Goal: Task Accomplishment & Management: Use online tool/utility

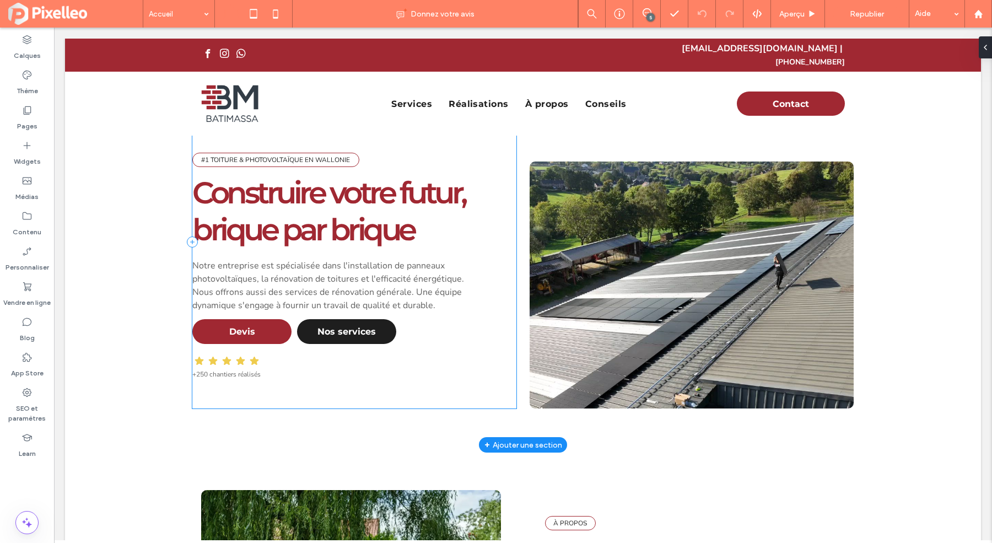
click at [408, 137] on div "#1 TOITURE & PHOTOVOLTAÏQUE EN WALLONIE Construire votre futur, brique par briq…" at bounding box center [354, 241] width 324 height 333
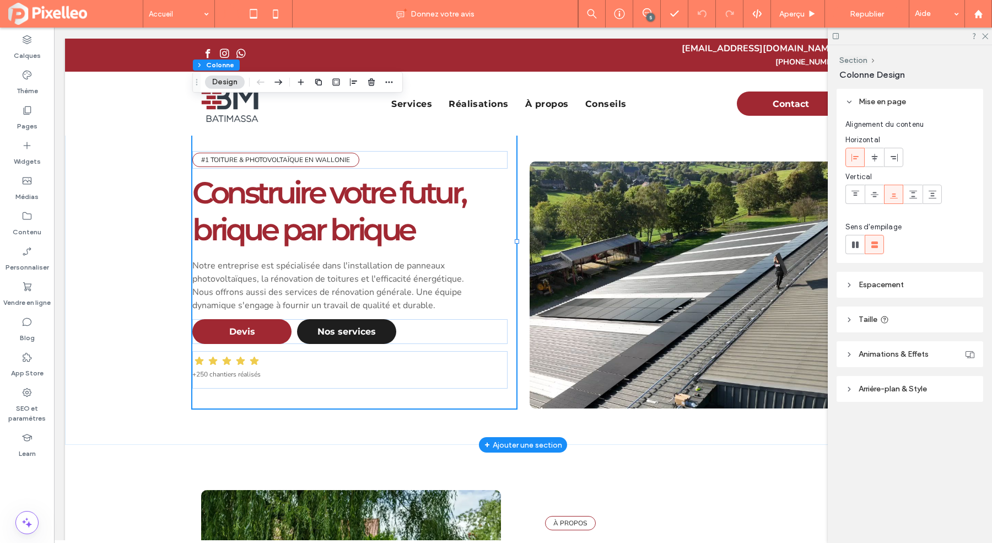
click at [141, 176] on div "#1 TOITURE & PHOTOVOLTAÏQUE EN WALLONIE Construire votre futur, brique par briq…" at bounding box center [523, 242] width 916 height 406
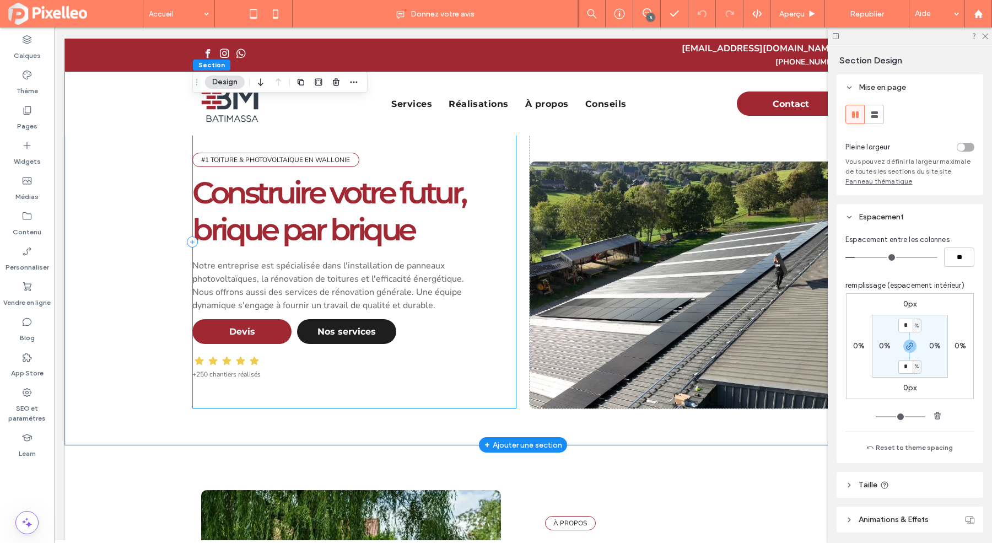
click at [478, 144] on div "#1 TOITURE & PHOTOVOLTAÏQUE EN WALLONIE Construire votre futur, brique par briq…" at bounding box center [354, 241] width 324 height 333
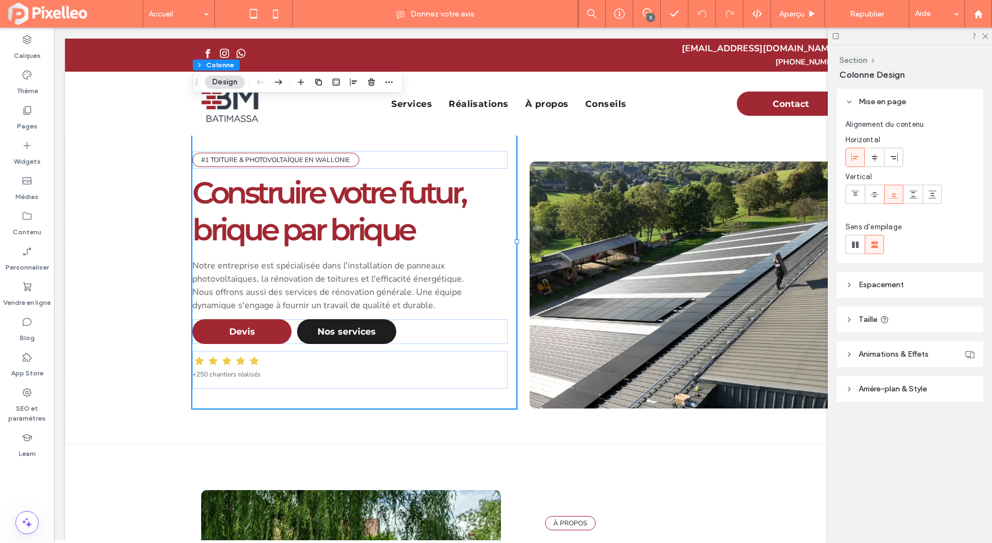
click at [896, 197] on icon at bounding box center [893, 194] width 9 height 9
click at [854, 190] on icon at bounding box center [855, 194] width 9 height 9
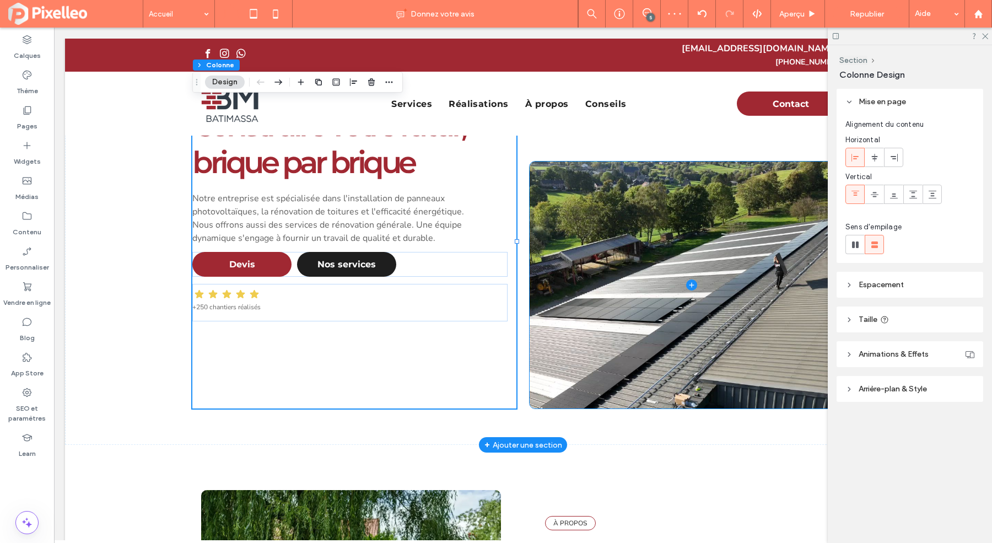
click at [556, 169] on span at bounding box center [691, 284] width 324 height 247
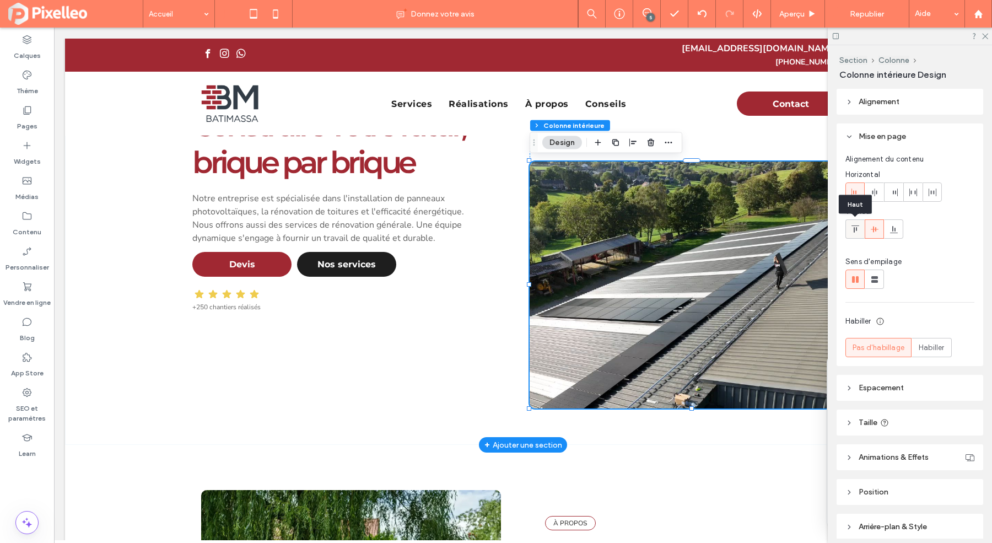
click at [853, 229] on icon at bounding box center [855, 229] width 9 height 9
click at [694, 237] on span at bounding box center [691, 284] width 324 height 247
click at [856, 234] on icon at bounding box center [855, 229] width 9 height 9
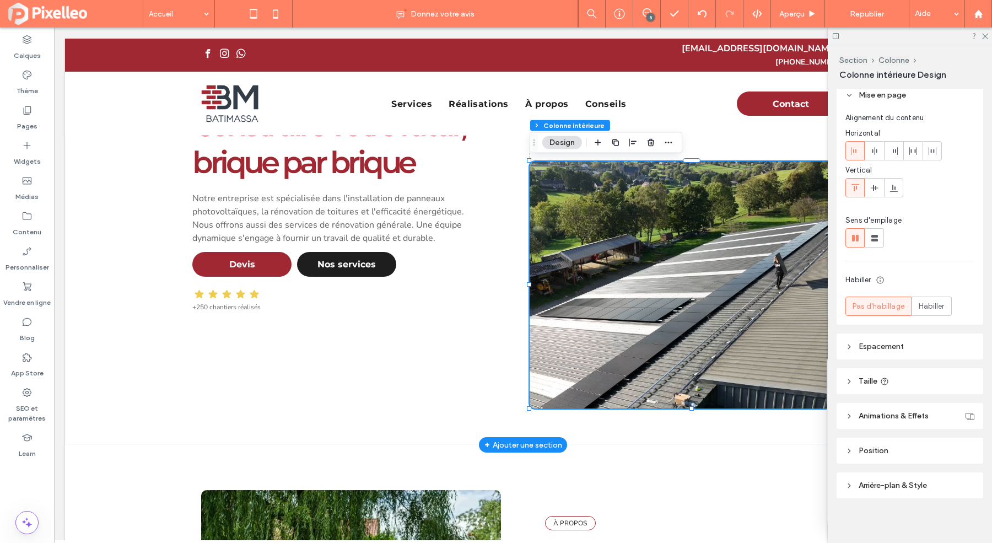
click at [860, 348] on span "Espacement" at bounding box center [880, 346] width 45 height 9
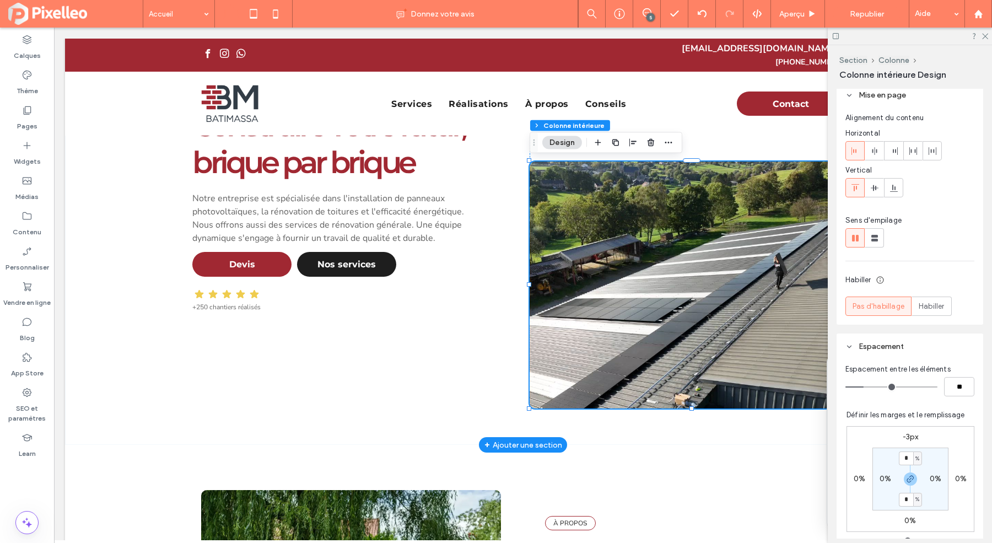
scroll to position [72, 0]
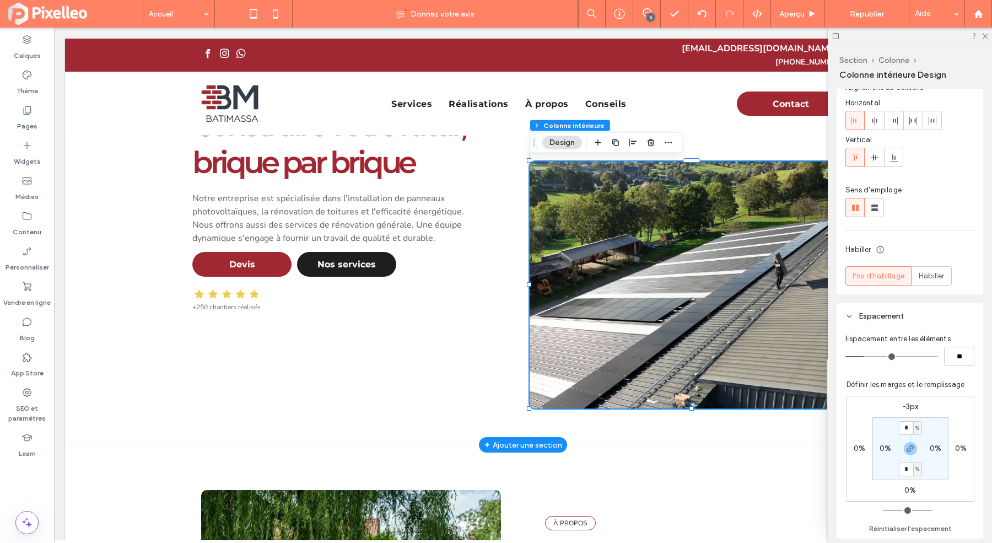
click at [903, 403] on label "-3px" at bounding box center [910, 406] width 16 height 9
type input "*"
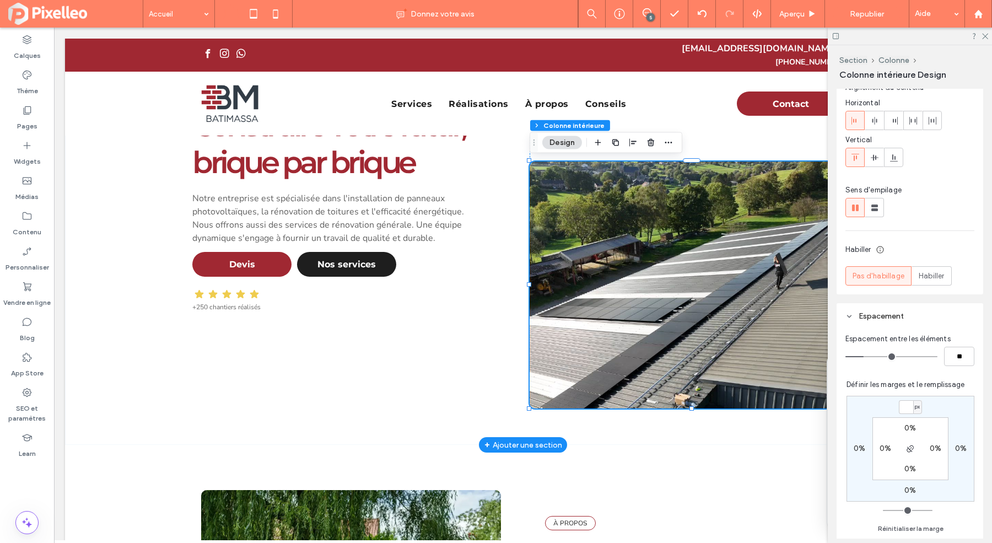
type input "*"
click at [251, 349] on div "#1 TOITURE & PHOTOVOLTAÏQUE EN WALLONIE Construire votre futur, brique par briq…" at bounding box center [354, 241] width 324 height 333
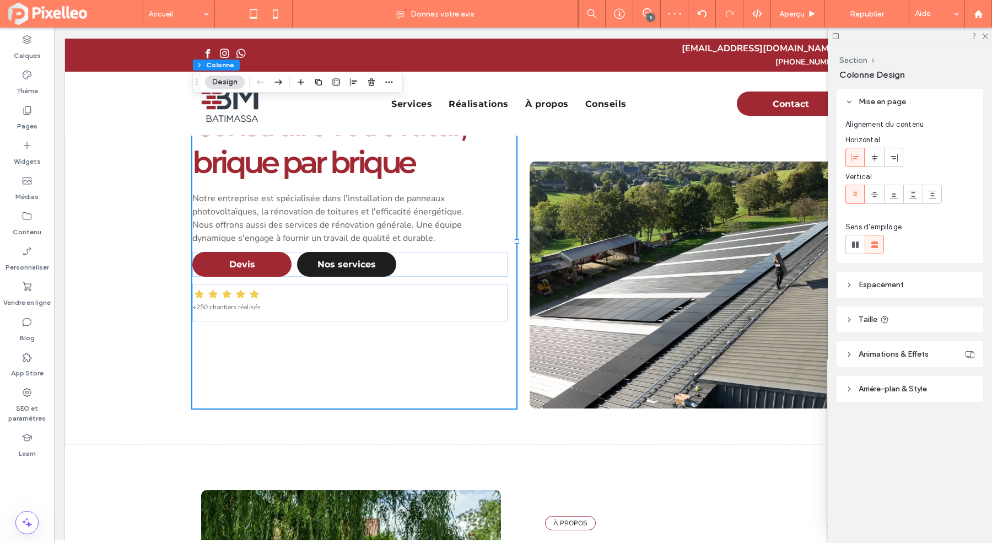
click at [866, 288] on span "Espacement" at bounding box center [880, 284] width 45 height 9
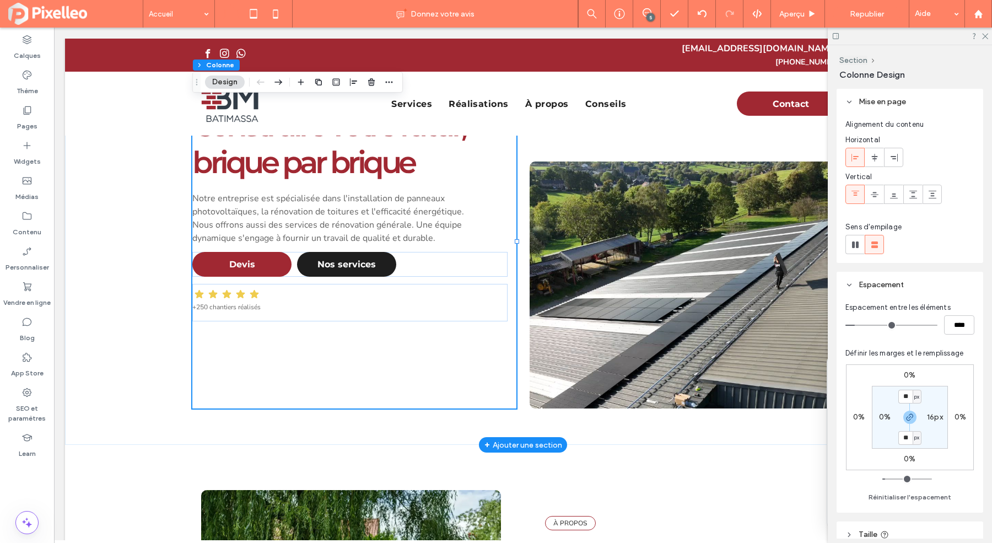
click at [127, 361] on div "#1 TOITURE & PHOTOVOLTAÏQUE EN WALLONIE Construire votre futur, brique par briq…" at bounding box center [523, 242] width 916 height 406
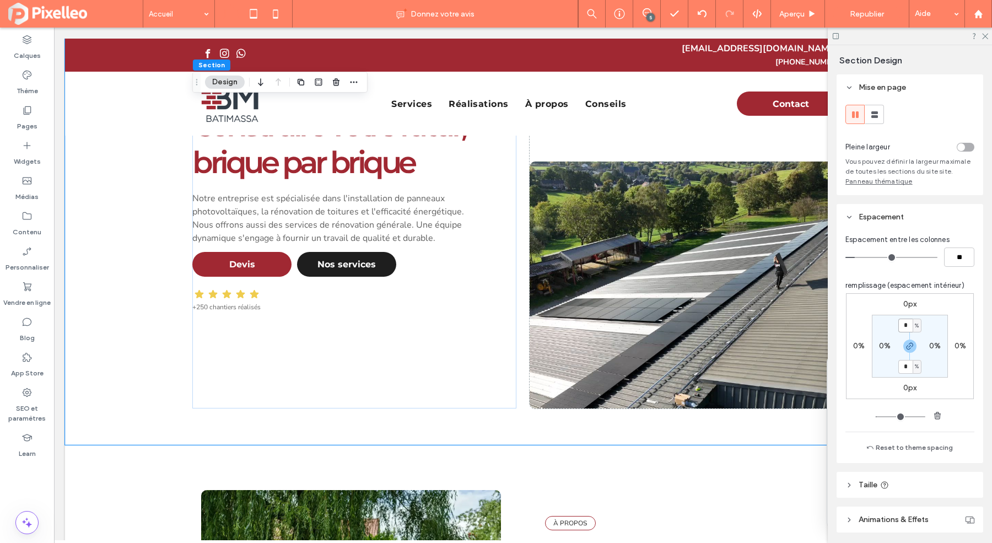
click at [906, 331] on input "*" at bounding box center [905, 325] width 14 height 14
type input "*"
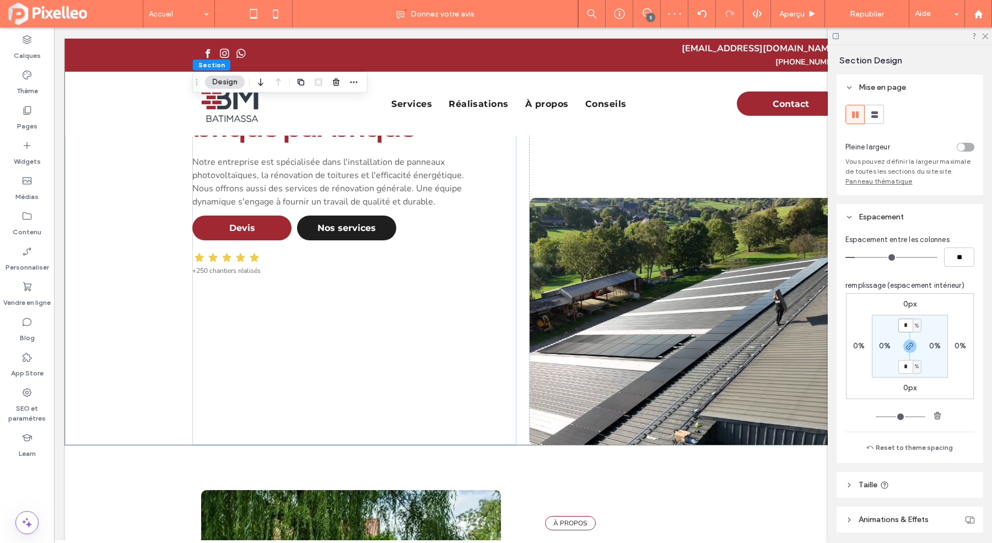
scroll to position [76, 0]
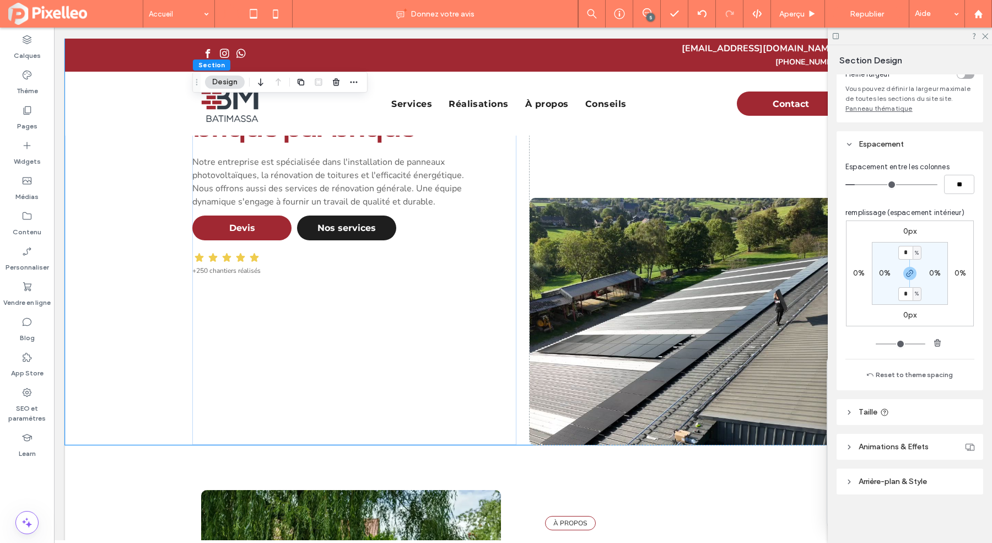
click at [841, 404] on header "Taille" at bounding box center [909, 412] width 147 height 26
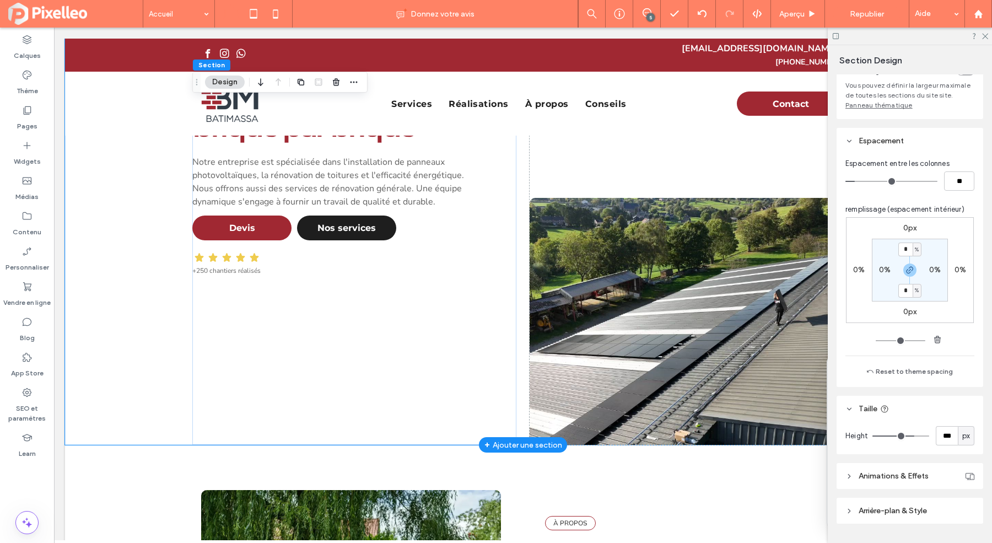
click at [123, 230] on div "#1 TOITURE & PHOTOVOLTAÏQUE EN WALLONIE Construire votre futur, brique par briq…" at bounding box center [523, 242] width 916 height 406
click at [907, 231] on label "0px" at bounding box center [910, 227] width 14 height 9
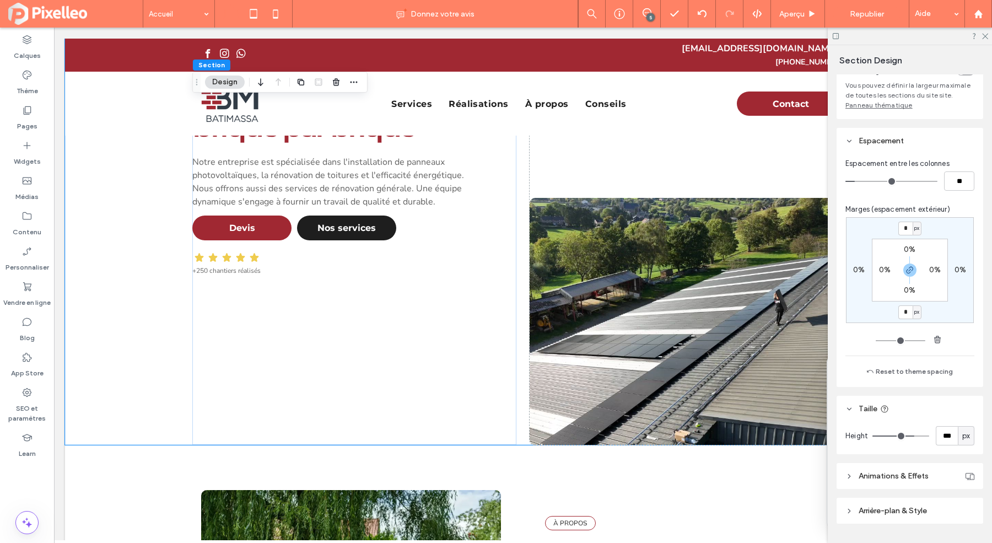
click at [919, 228] on span "px" at bounding box center [916, 228] width 5 height 11
click at [916, 263] on span "%" at bounding box center [912, 266] width 7 height 11
click at [907, 231] on input "*" at bounding box center [905, 228] width 14 height 14
type input "*"
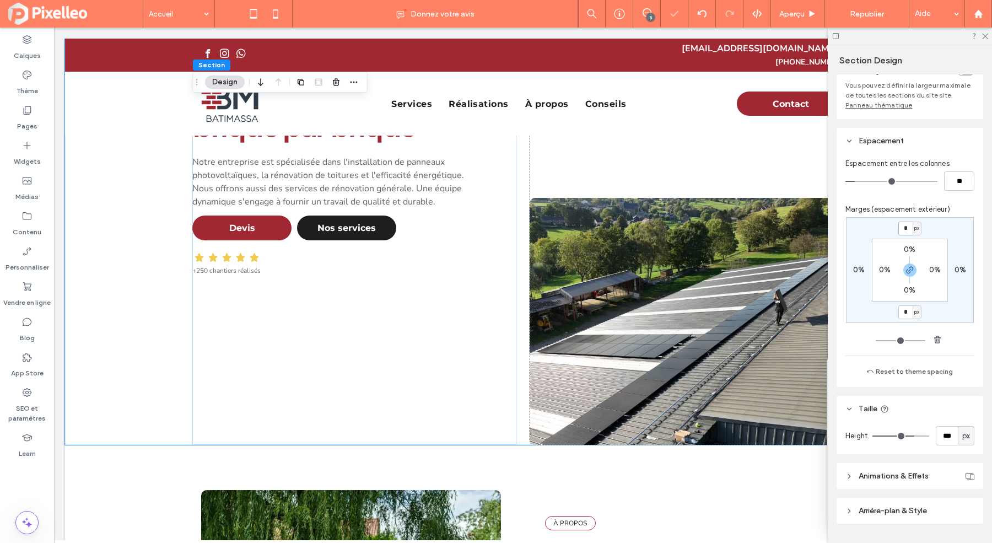
type input "*"
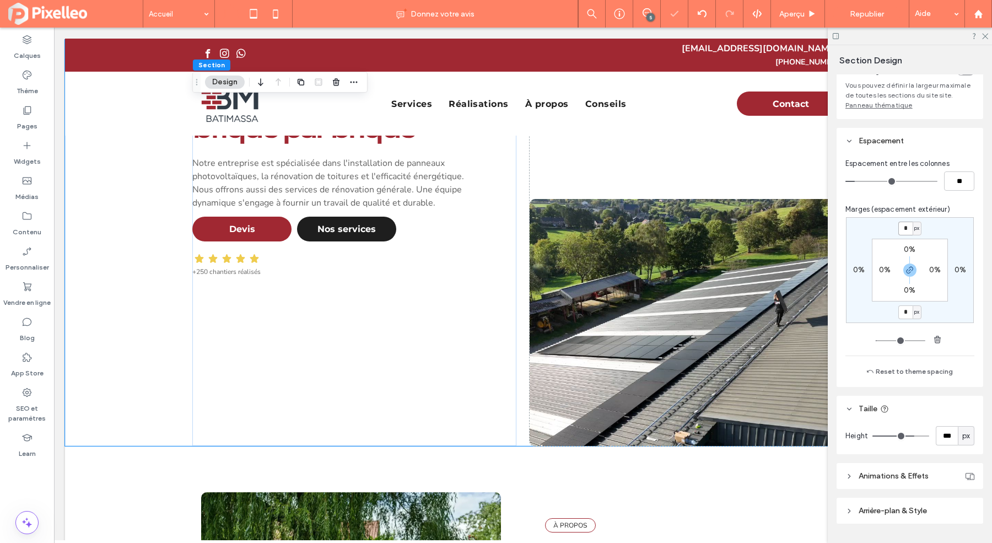
click at [906, 230] on input "*" at bounding box center [905, 228] width 14 height 14
click at [919, 230] on span "px" at bounding box center [916, 228] width 5 height 11
click at [166, 297] on div "#1 TOITURE & PHOTOVOLTAÏQUE EN WALLONIE Construire votre futur, brique par briq…" at bounding box center [523, 243] width 916 height 406
click at [120, 269] on div "#1 TOITURE & PHOTOVOLTAÏQUE EN WALLONIE Construire votre futur, brique par briq…" at bounding box center [523, 243] width 916 height 406
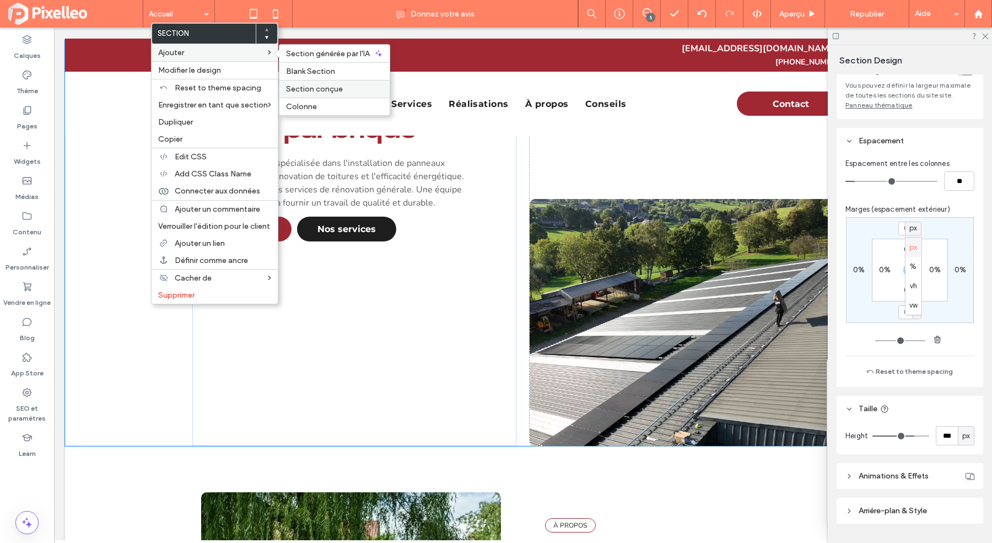
click at [319, 86] on span "Section conçue" at bounding box center [314, 88] width 57 height 9
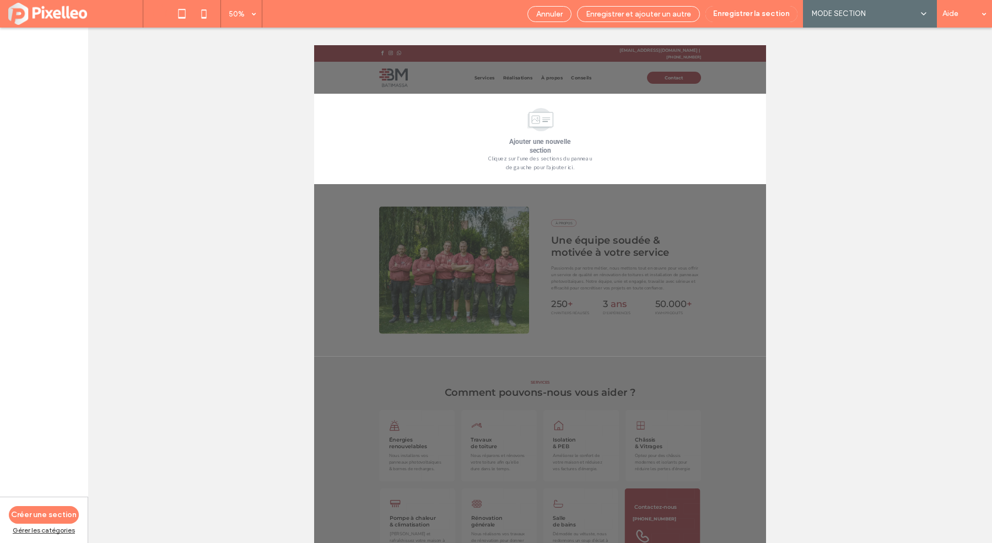
scroll to position [320, 0]
click at [740, 10] on button "Enregistrer la section" at bounding box center [751, 14] width 92 height 16
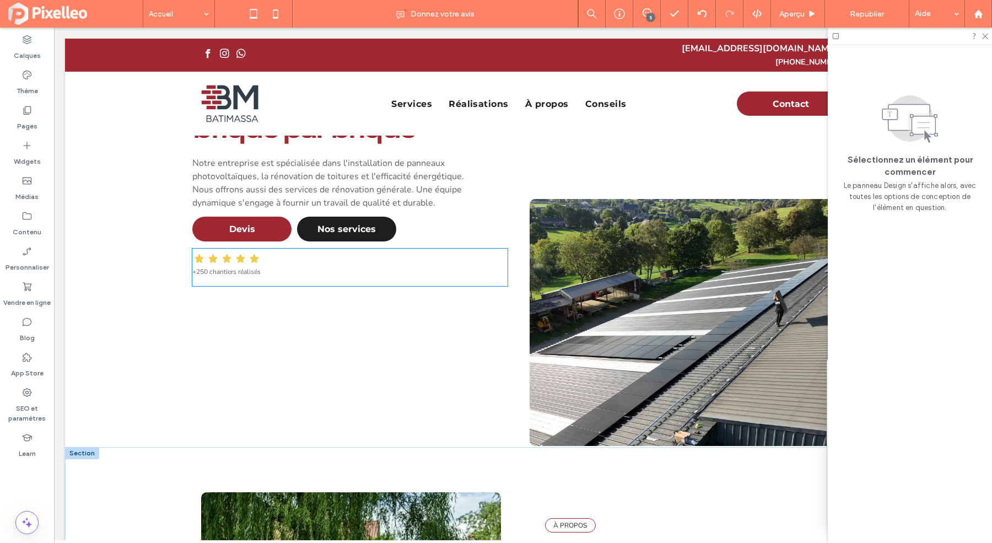
scroll to position [319, 0]
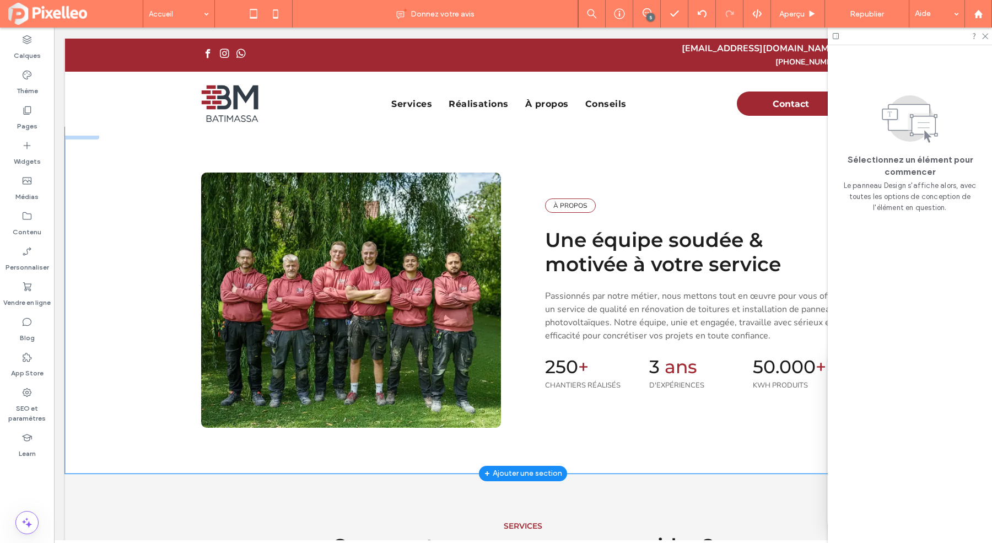
click at [85, 198] on div "À PROPOS Une équipe soudée & motivée à votre service ﻿ Passionnés par notre mét…" at bounding box center [523, 300] width 916 height 346
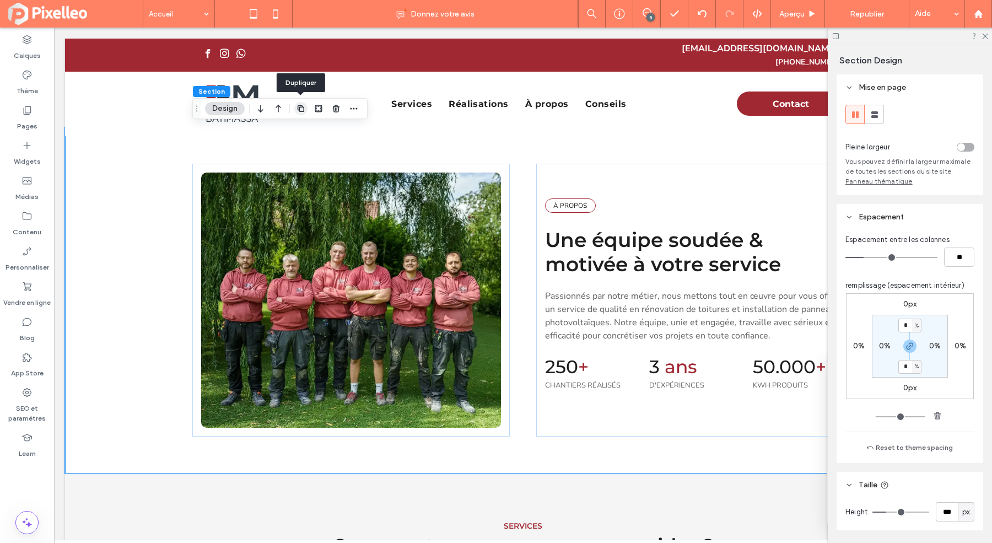
click at [304, 109] on icon "button" at bounding box center [300, 108] width 9 height 9
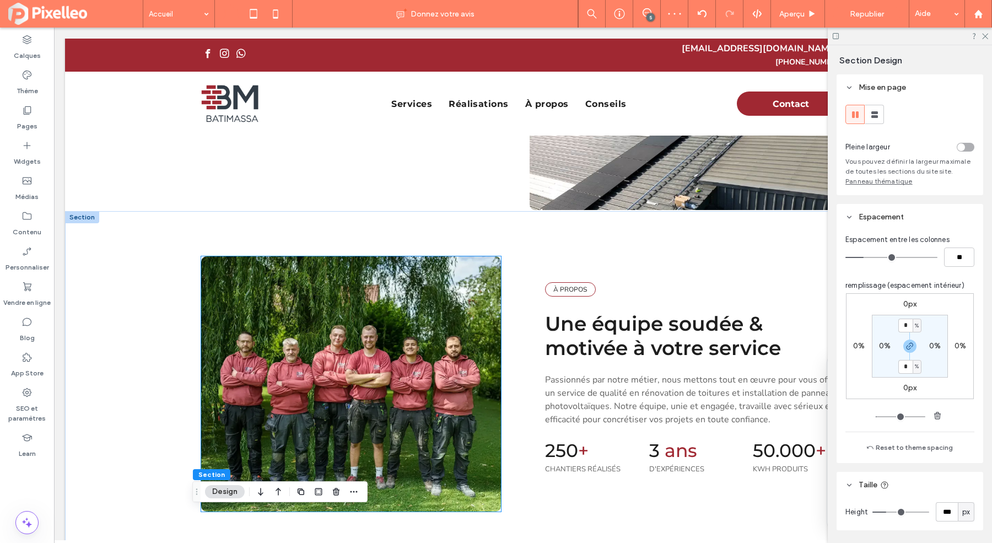
scroll to position [209, 0]
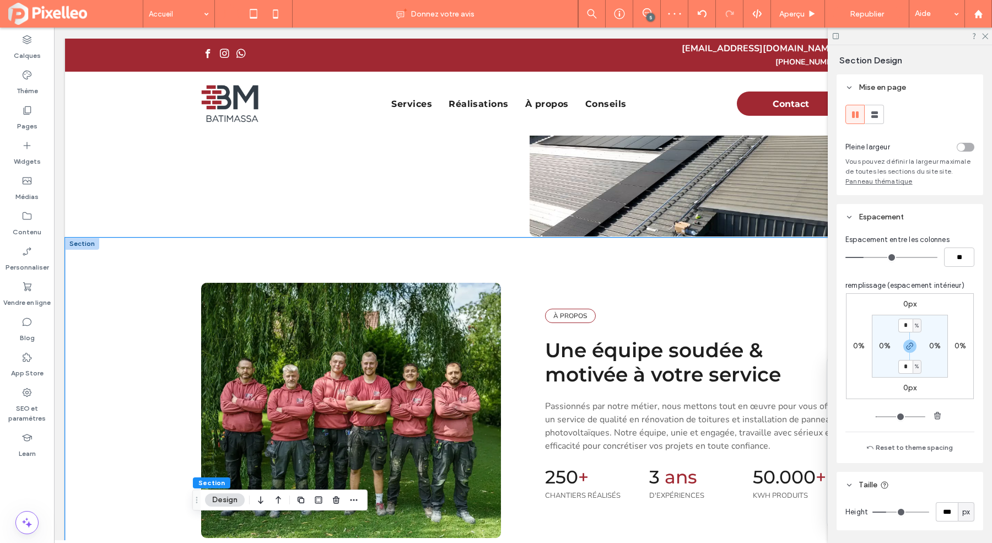
click at [144, 306] on div "À PROPOS Une équipe soudée & motivée à votre service ﻿ Passionnés par notre mét…" at bounding box center [523, 410] width 916 height 346
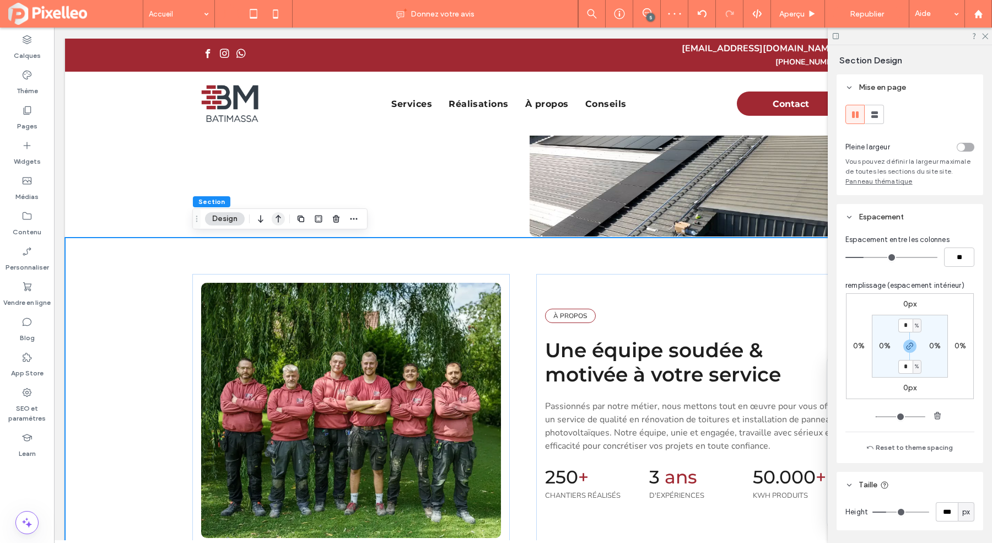
click at [280, 216] on icon "button" at bounding box center [278, 219] width 13 height 20
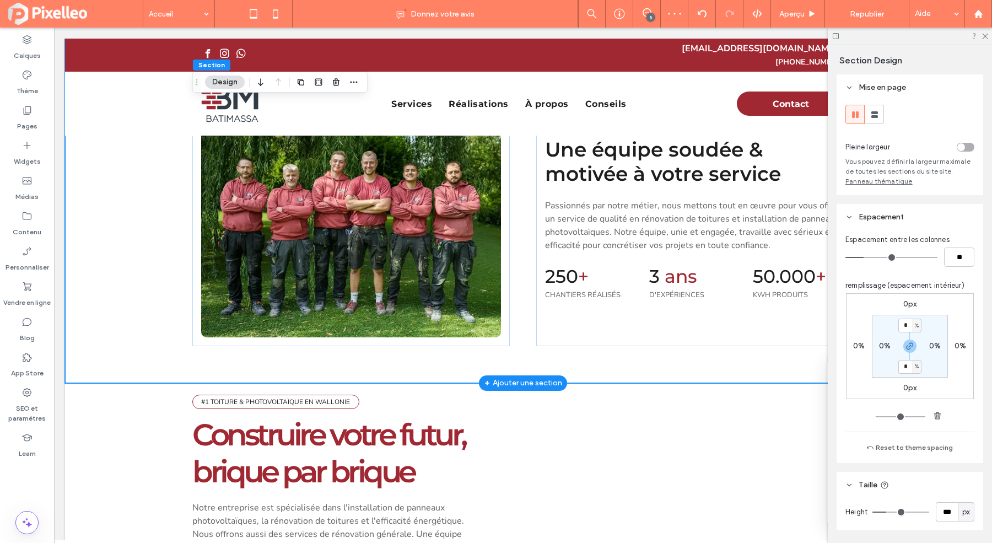
scroll to position [0, 0]
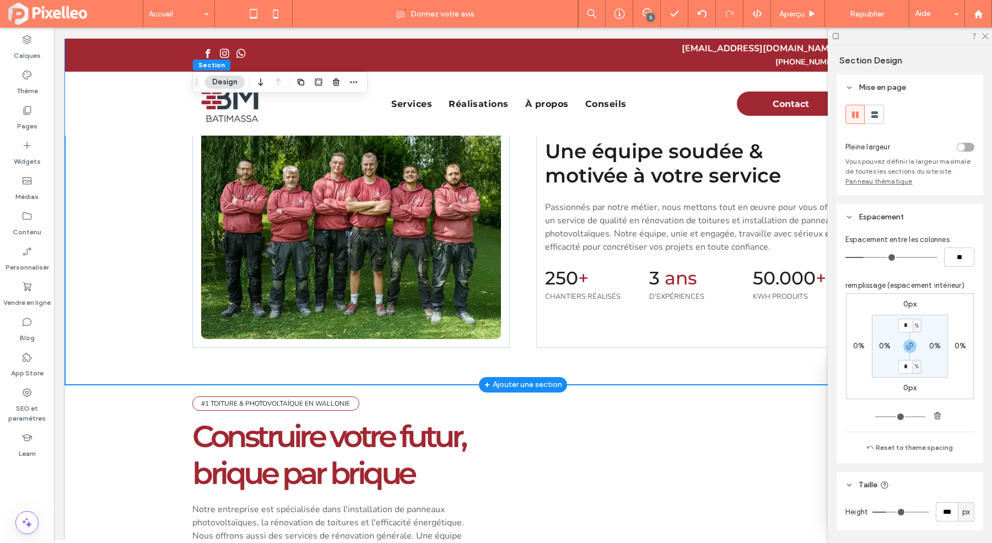
click at [151, 174] on div "À PROPOS Une équipe soudée & motivée à votre service ﻿ Passionnés par notre mét…" at bounding box center [523, 212] width 916 height 346
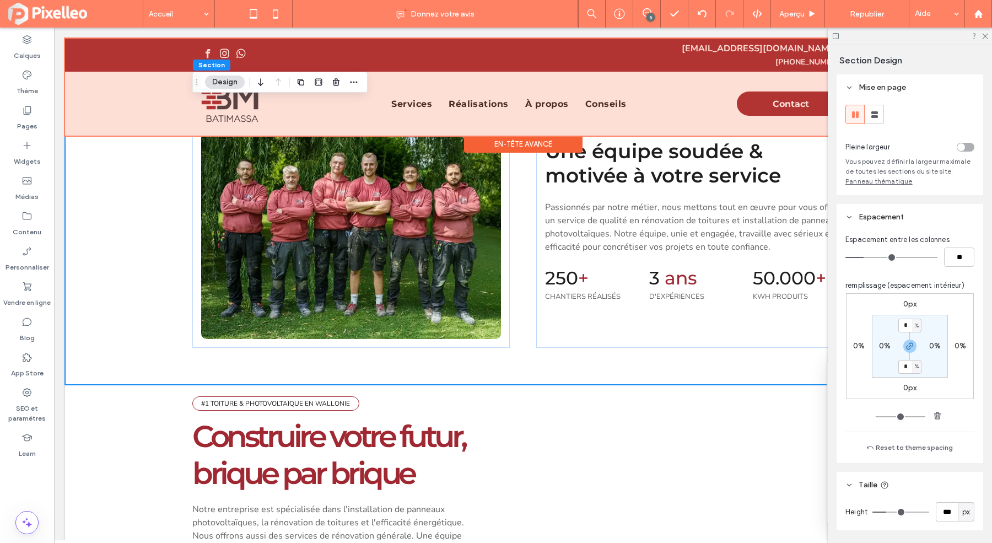
click at [523, 136] on div "En-tête avancé" at bounding box center [523, 144] width 118 height 17
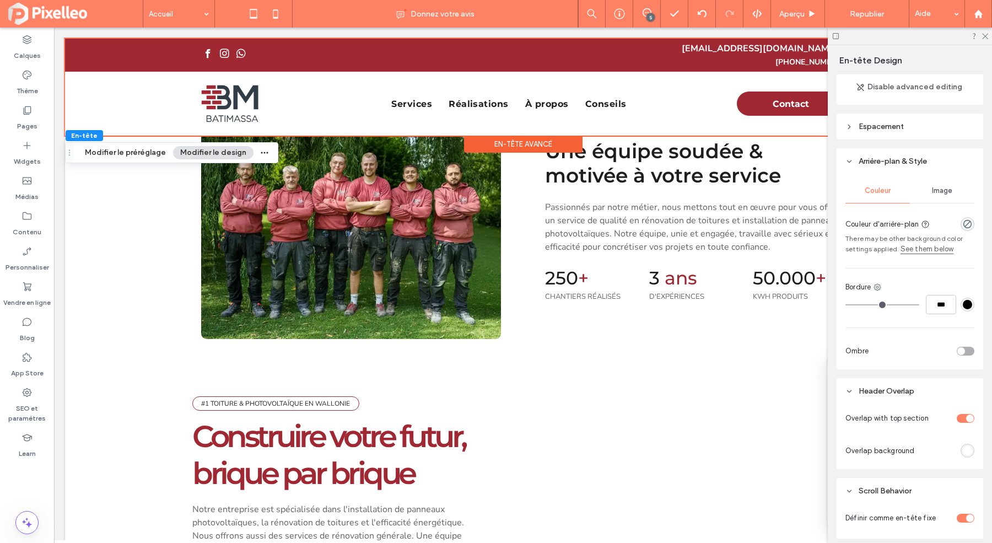
scroll to position [176, 0]
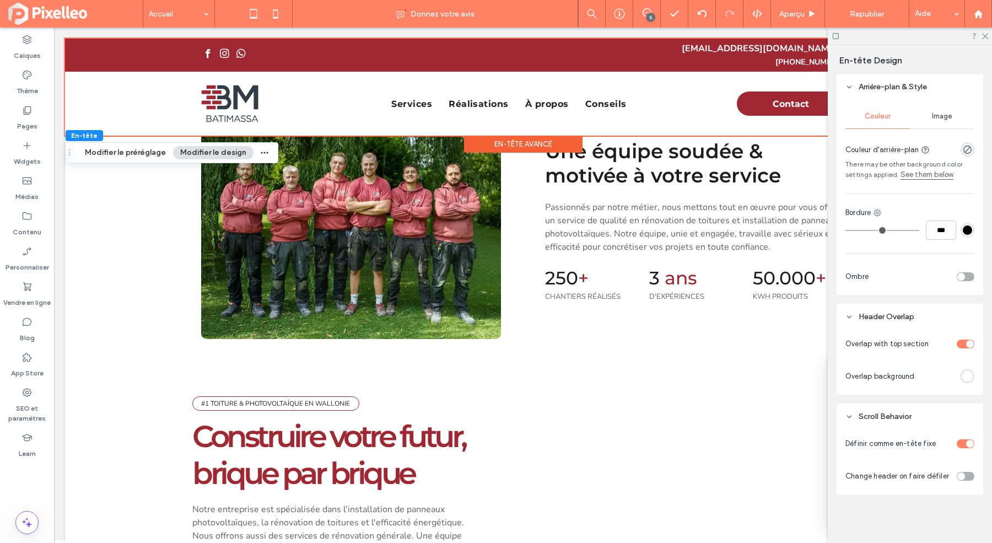
click at [966, 347] on div "toggle" at bounding box center [965, 343] width 18 height 9
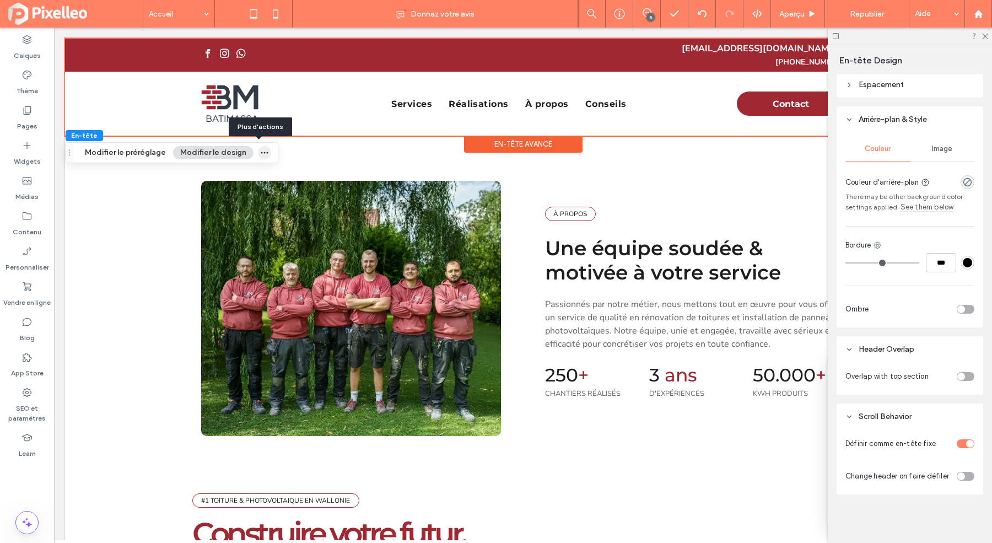
click at [261, 152] on use "button" at bounding box center [264, 152] width 7 height 2
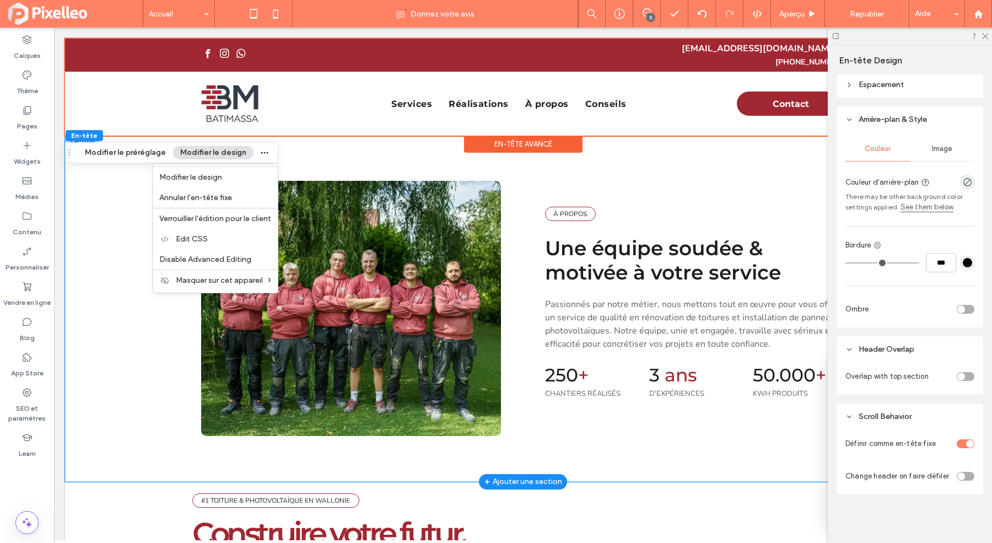
click at [113, 270] on div "À PROPOS Une équipe soudée & motivée à votre service ﻿ Passionnés par notre mét…" at bounding box center [523, 309] width 916 height 346
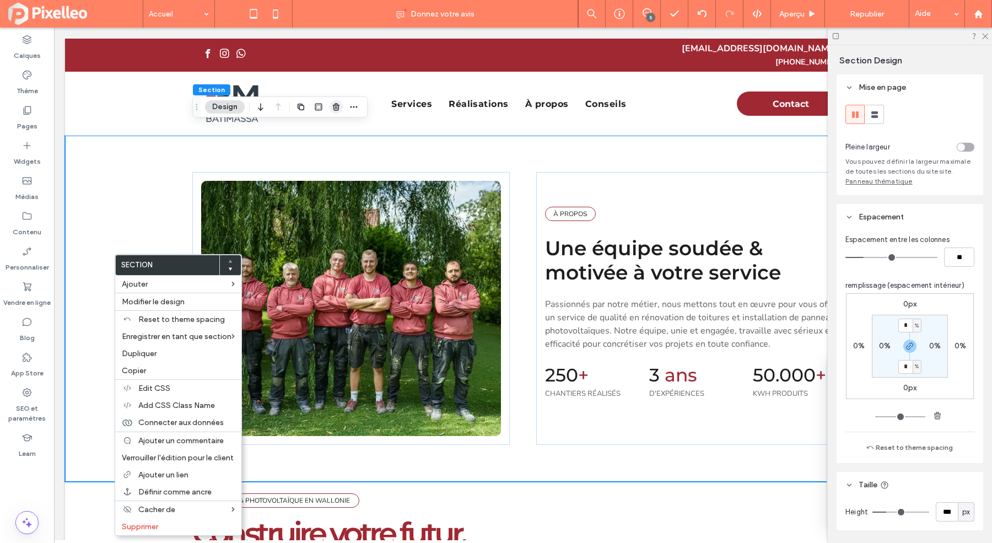
click at [338, 104] on icon "button" at bounding box center [336, 106] width 9 height 9
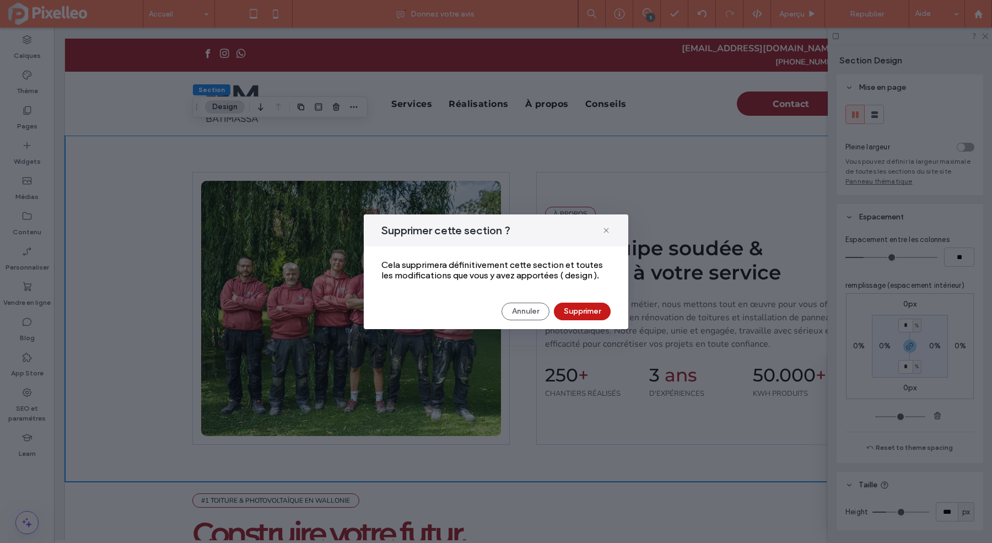
click at [581, 311] on button "Supprimer" at bounding box center [582, 311] width 57 height 18
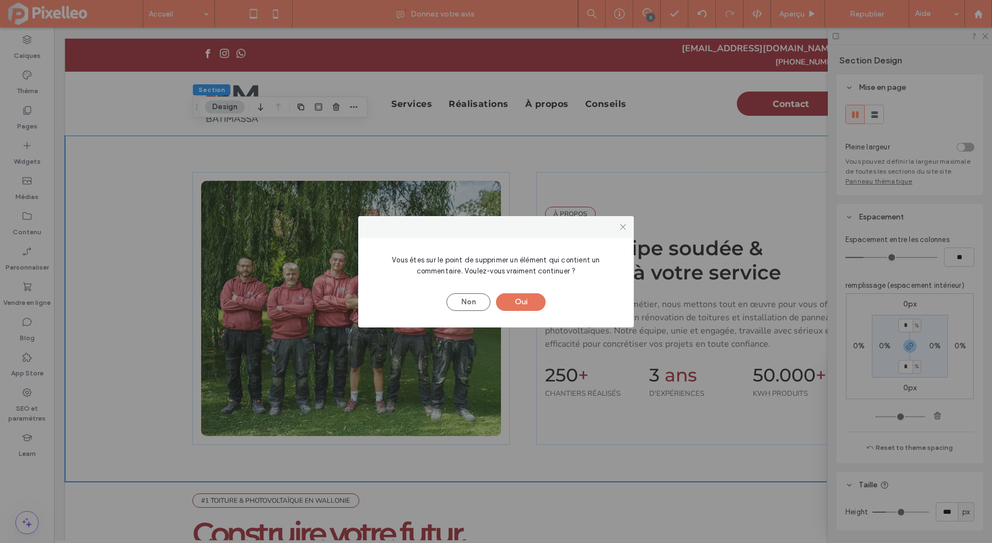
click at [525, 307] on button "Oui" at bounding box center [521, 302] width 50 height 18
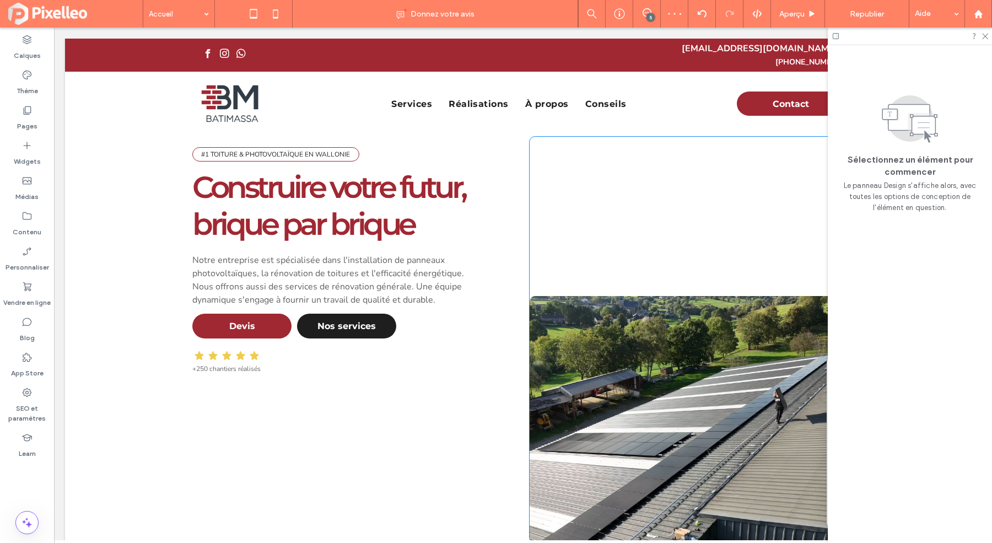
click at [626, 197] on div at bounding box center [691, 340] width 324 height 406
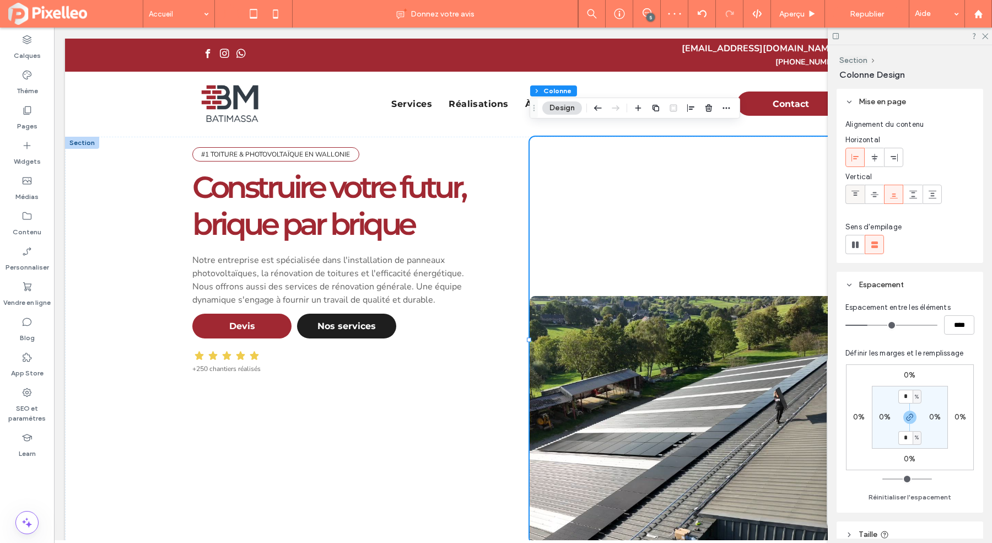
click at [855, 193] on use at bounding box center [855, 193] width 8 height 5
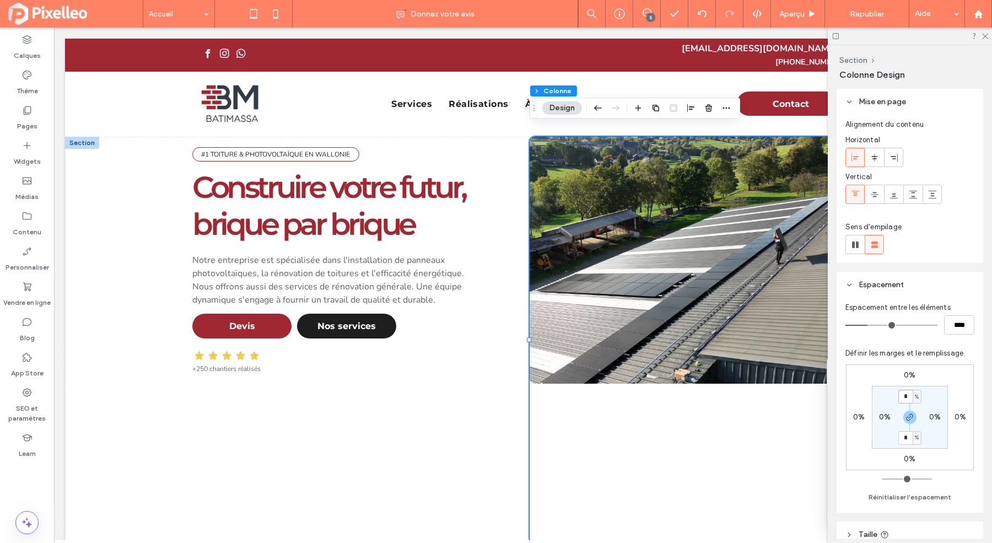
click at [903, 397] on input "*" at bounding box center [905, 396] width 14 height 14
type input "*"
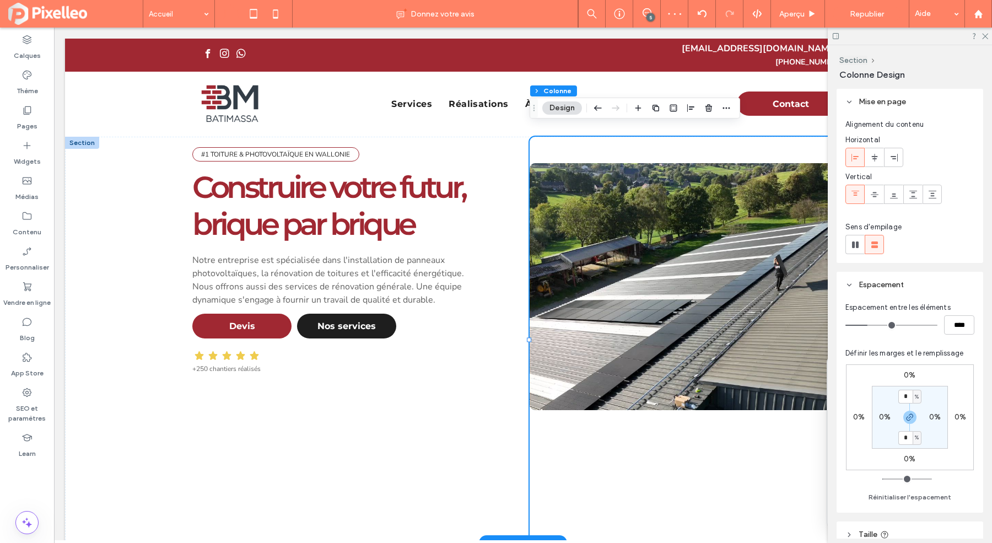
click at [595, 143] on div at bounding box center [691, 340] width 324 height 406
click at [909, 400] on input "*" at bounding box center [905, 396] width 14 height 14
type input "*"
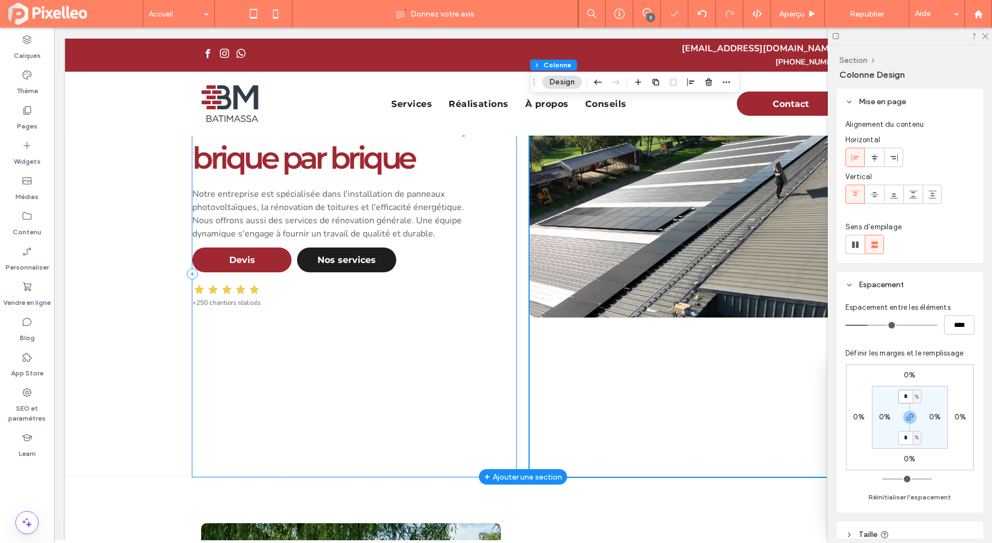
scroll to position [80, 0]
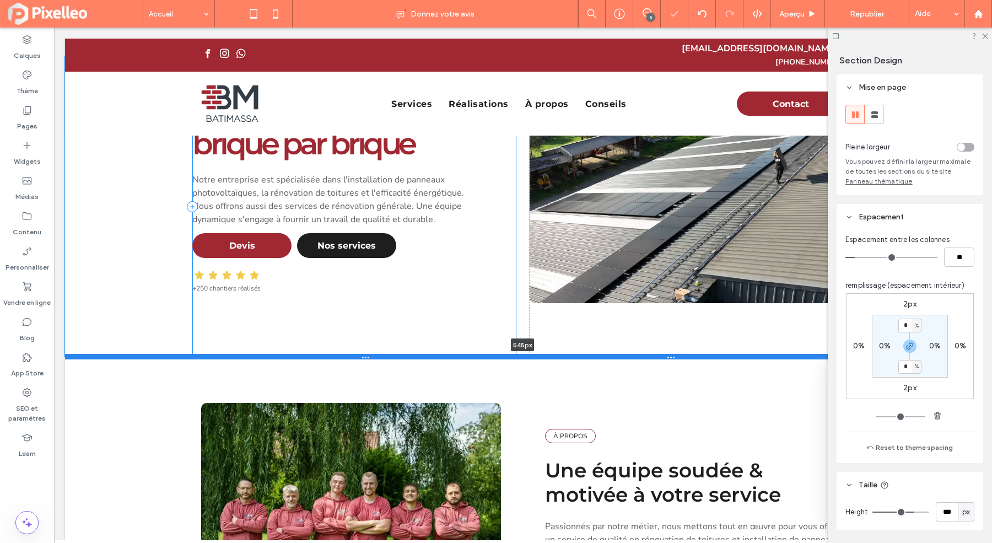
drag, startPoint x: 396, startPoint y: 452, endPoint x: 402, endPoint y: 347, distance: 105.4
click at [402, 354] on div at bounding box center [523, 357] width 916 height 6
type input "***"
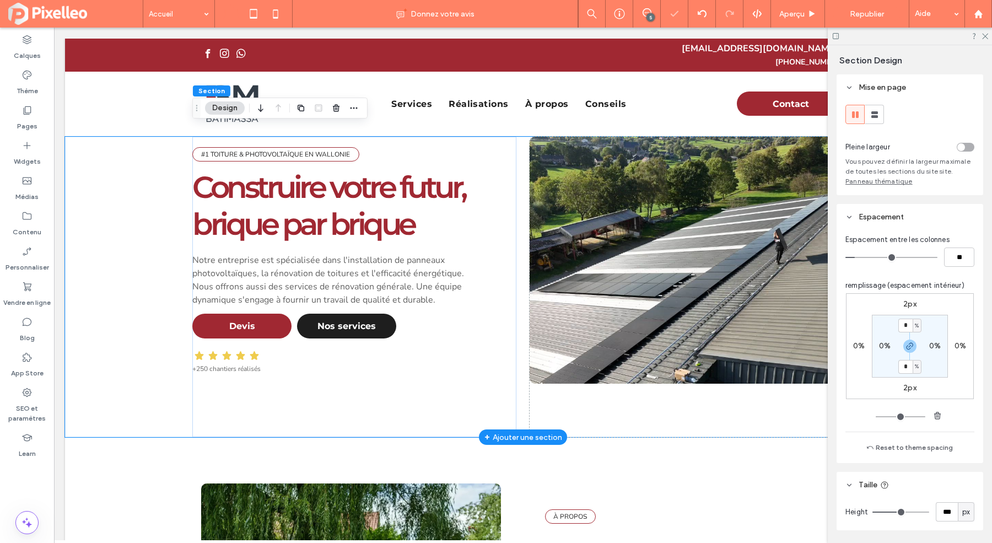
click at [130, 302] on div "#1 TOITURE & PHOTOVOLTAÏQUE EN WALLONIE Construire votre futur, brique par briq…" at bounding box center [523, 287] width 916 height 300
click at [906, 328] on input "*" at bounding box center [905, 325] width 14 height 14
type input "*"
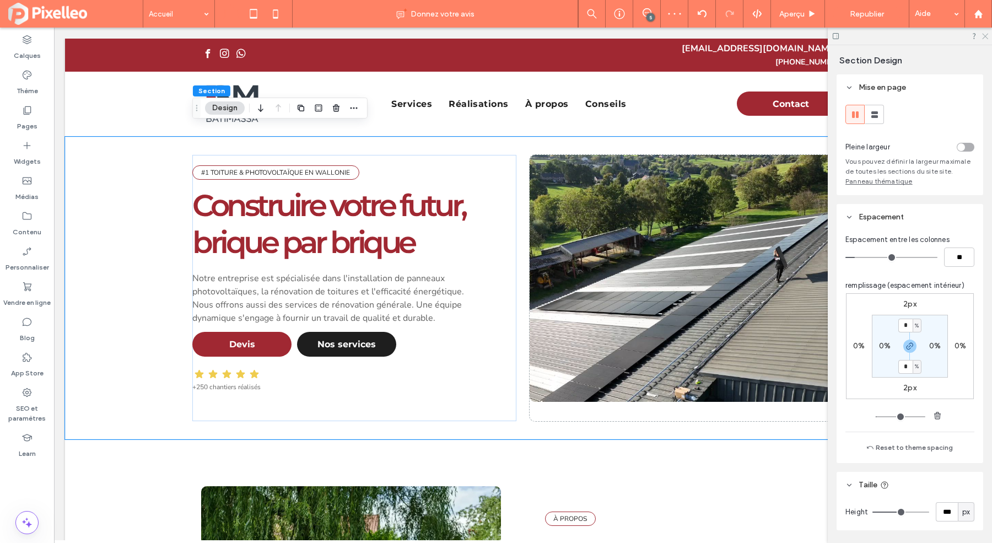
click at [985, 36] on icon at bounding box center [984, 35] width 7 height 7
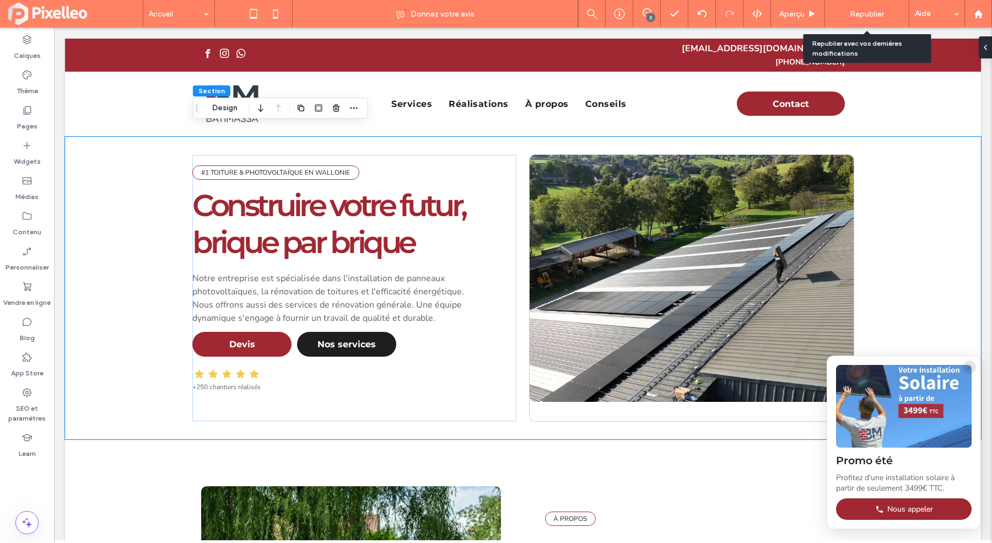
click at [864, 12] on span "Republier" at bounding box center [866, 13] width 34 height 9
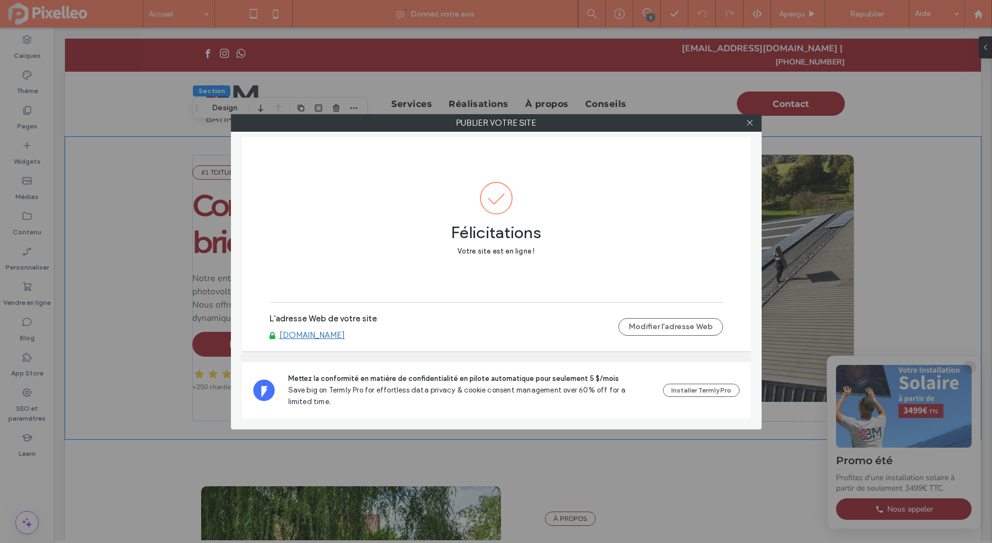
click at [338, 333] on link "[DOMAIN_NAME]" at bounding box center [312, 335] width 66 height 10
click at [745, 123] on div at bounding box center [749, 123] width 17 height 17
click at [755, 119] on div at bounding box center [749, 123] width 17 height 17
click at [754, 120] on div at bounding box center [749, 123] width 17 height 17
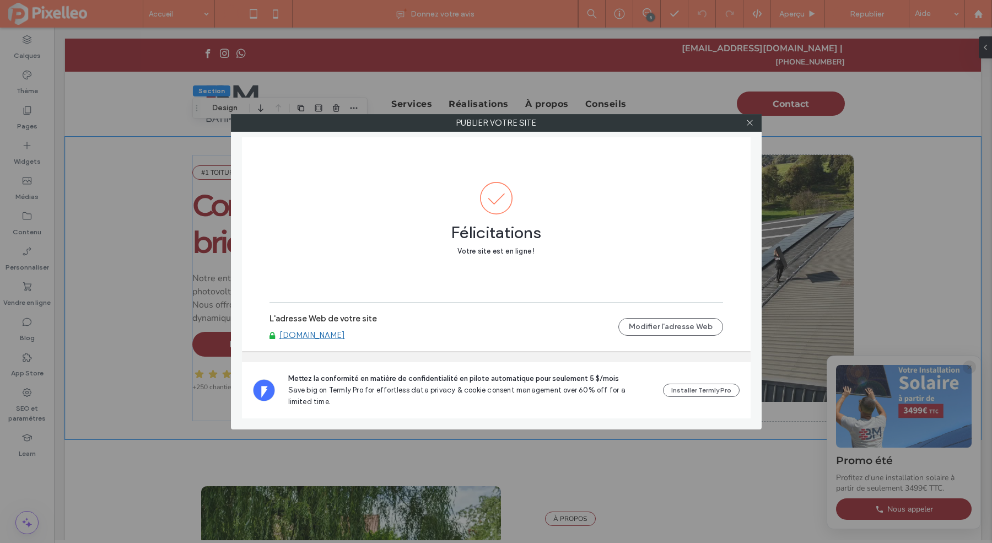
click at [754, 120] on div at bounding box center [749, 123] width 17 height 17
click at [751, 121] on icon at bounding box center [749, 122] width 8 height 8
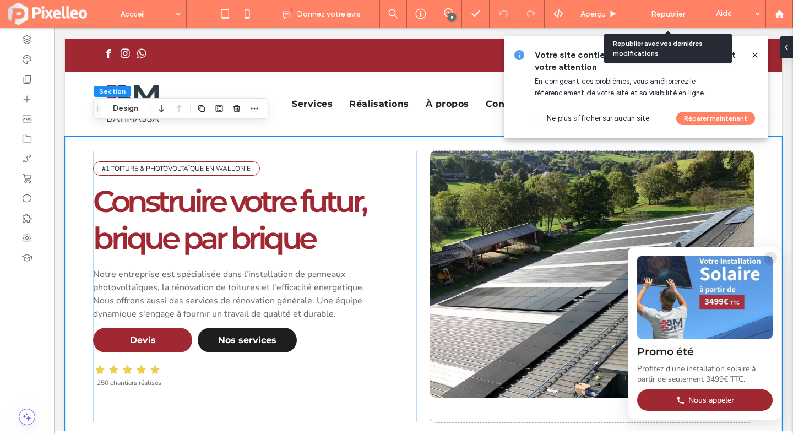
click at [679, 10] on span "Republier" at bounding box center [668, 13] width 34 height 9
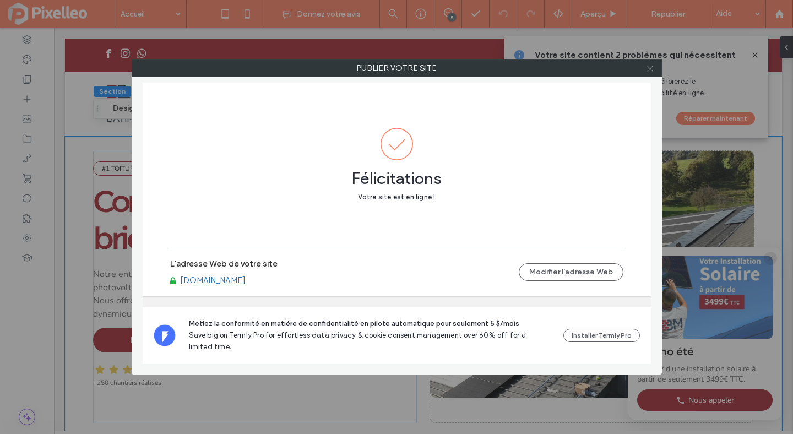
click at [647, 66] on icon at bounding box center [650, 68] width 8 height 8
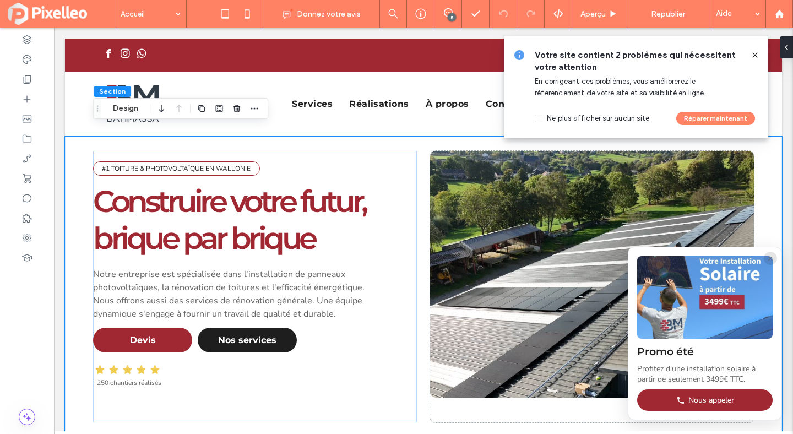
click at [757, 54] on icon at bounding box center [755, 55] width 9 height 9
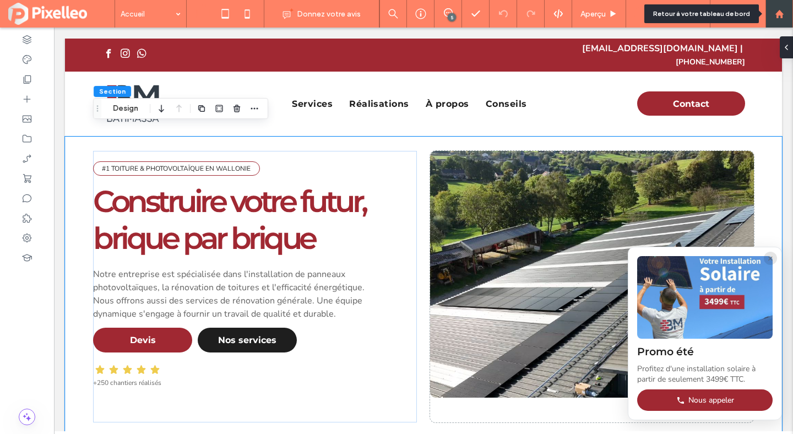
click at [786, 13] on div at bounding box center [779, 13] width 26 height 9
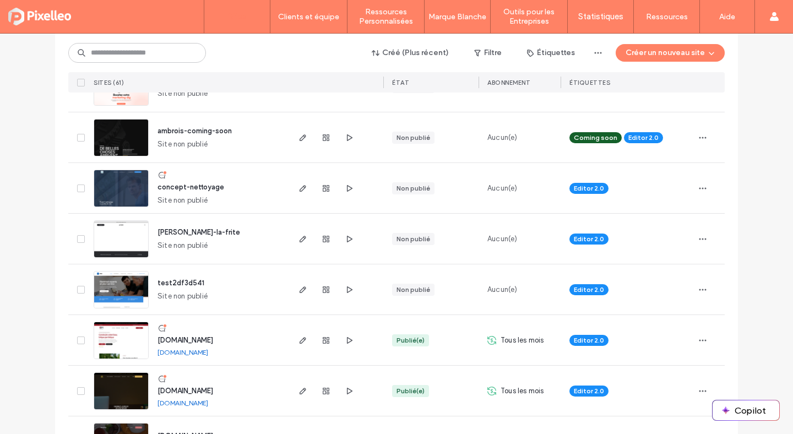
scroll to position [384, 0]
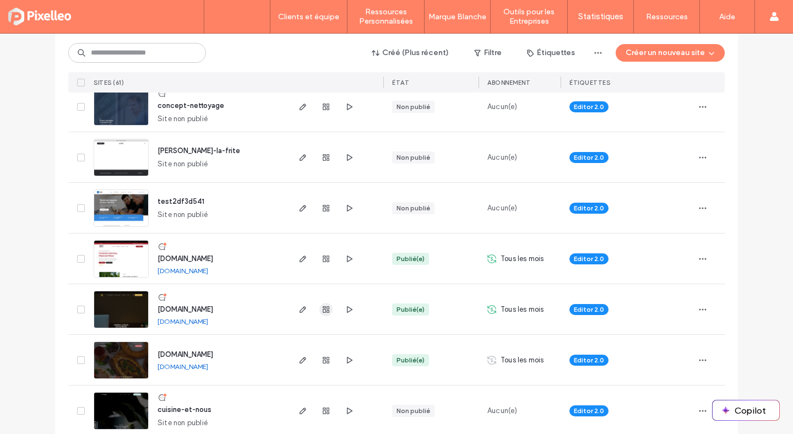
click at [323, 309] on use "button" at bounding box center [326, 309] width 7 height 7
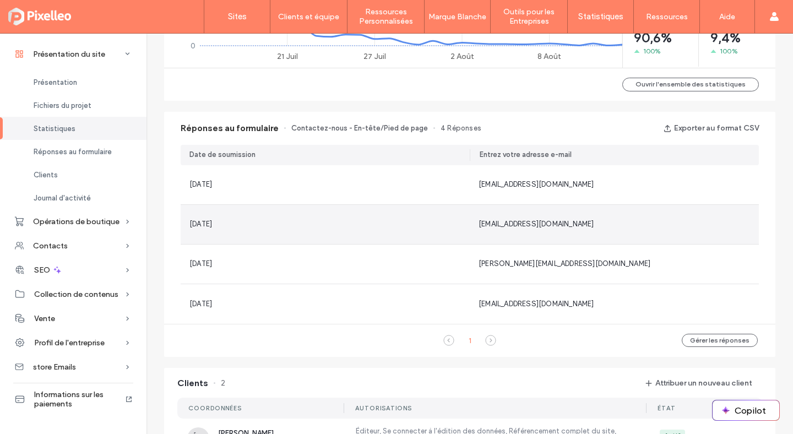
scroll to position [352, 0]
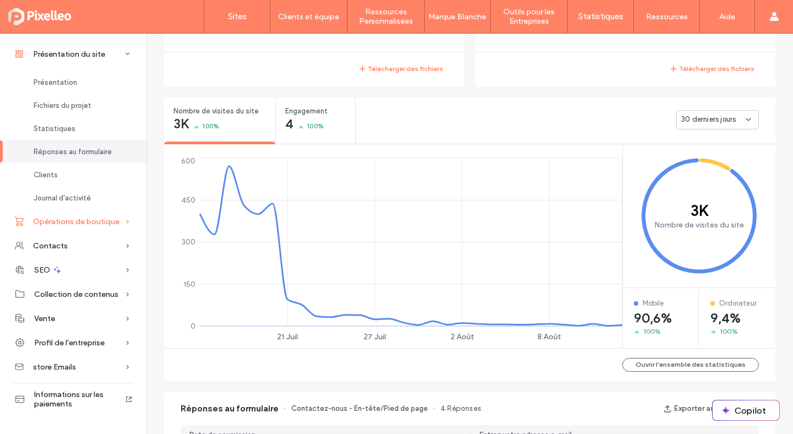
click at [74, 219] on span "Opérations de boutique" at bounding box center [76, 221] width 86 height 9
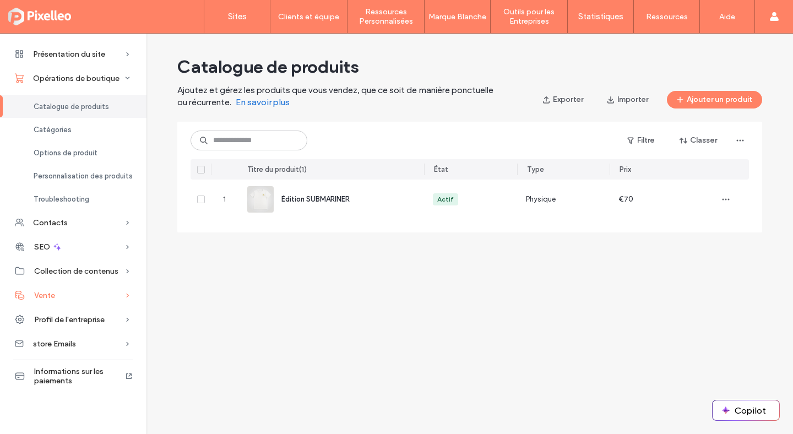
click at [61, 300] on div "Vente" at bounding box center [73, 295] width 147 height 24
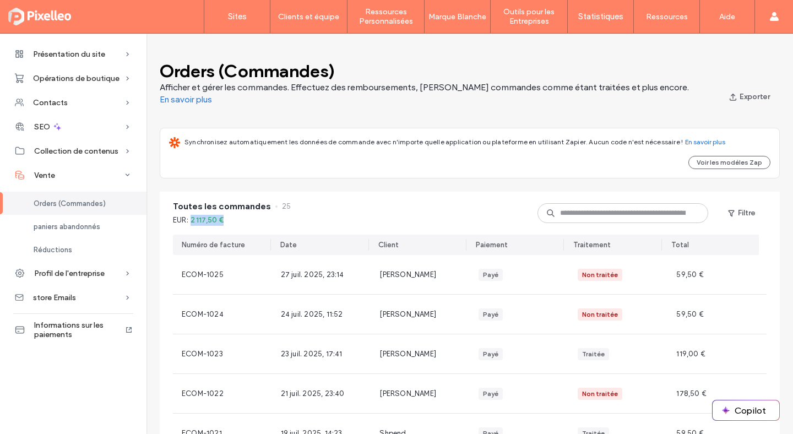
drag, startPoint x: 192, startPoint y: 219, endPoint x: 232, endPoint y: 224, distance: 40.0
click at [232, 224] on div "EUR : 2 117,50 €" at bounding box center [232, 220] width 118 height 11
